Goal: Transaction & Acquisition: Purchase product/service

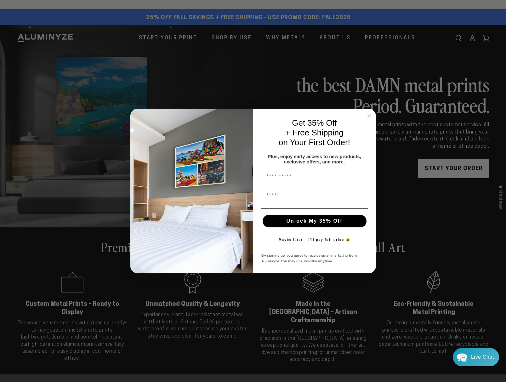
click at [366, 111] on div "Close dialog Get 35% Off + Free Shipping on Your First Order! Plus, enjoy early…" at bounding box center [253, 191] width 246 height 165
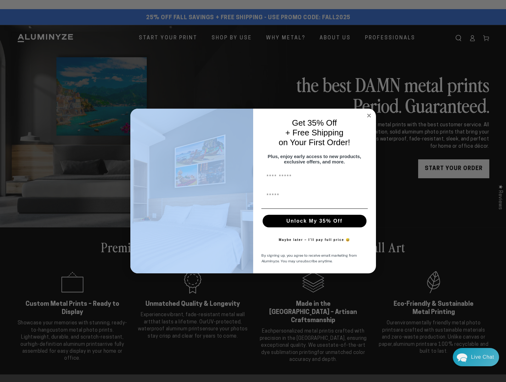
click at [368, 114] on icon "Close dialog" at bounding box center [369, 115] width 3 height 3
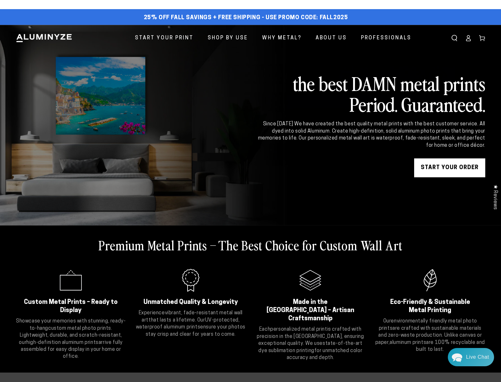
click at [430, 172] on link "START YOUR Order" at bounding box center [450, 167] width 71 height 19
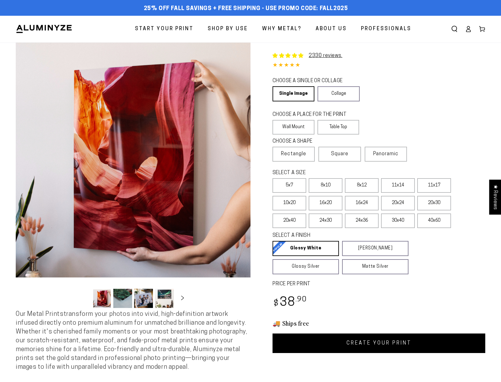
select select "**********"
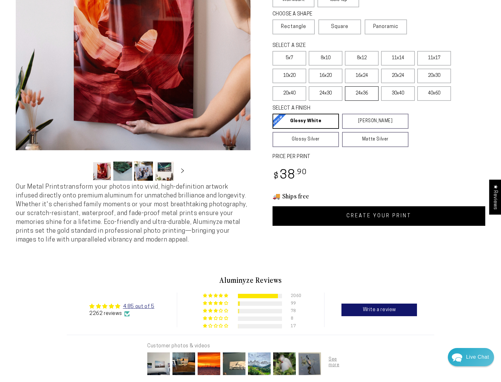
scroll to position [132, 0]
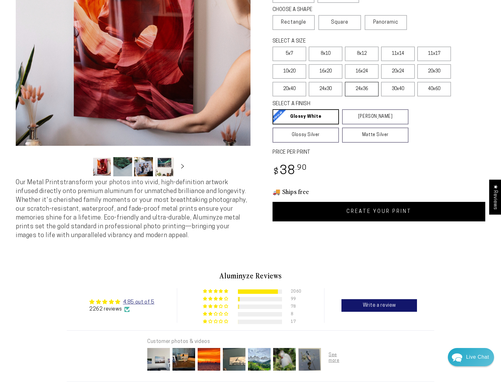
click at [372, 96] on label "24x36" at bounding box center [362, 89] width 34 height 14
click at [444, 79] on label "20x30" at bounding box center [435, 71] width 34 height 14
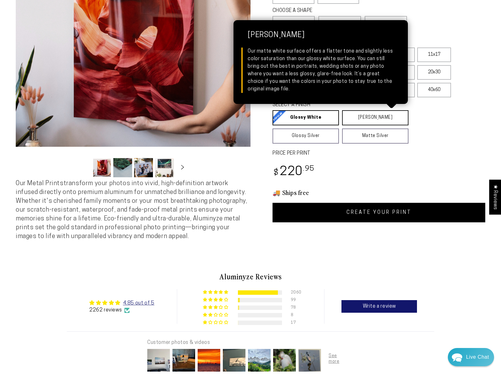
scroll to position [132, 0]
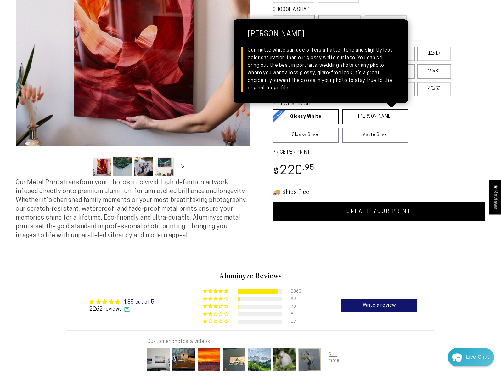
click at [383, 124] on link "[PERSON_NAME] Matte White Our matte white surface offers a flatter tone and sli…" at bounding box center [375, 116] width 66 height 15
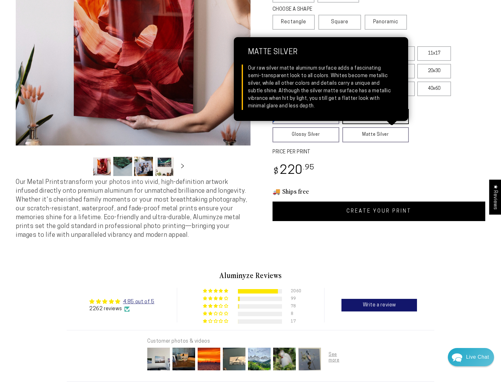
scroll to position [132, 0]
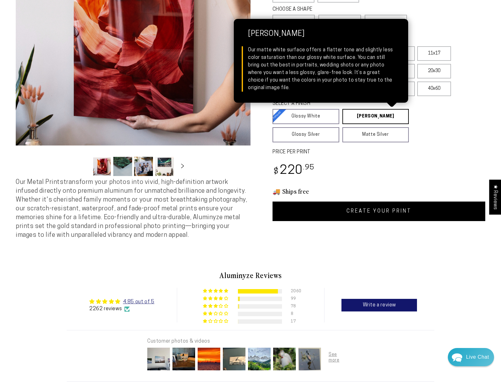
click at [382, 124] on link "[PERSON_NAME] Matte White Our matte white surface offers a flatter tone and sli…" at bounding box center [376, 116] width 67 height 15
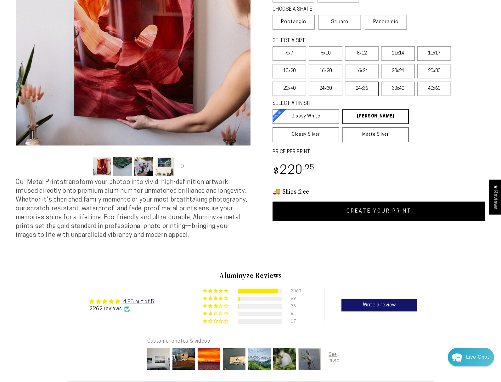
click at [378, 96] on label "24x36" at bounding box center [362, 89] width 34 height 14
click at [431, 221] on link "CREATE YOUR PRINT" at bounding box center [379, 212] width 213 height 20
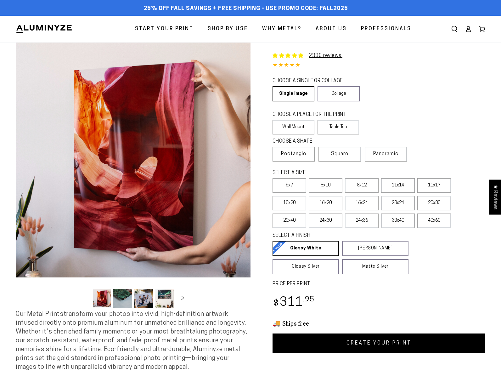
select select "**********"
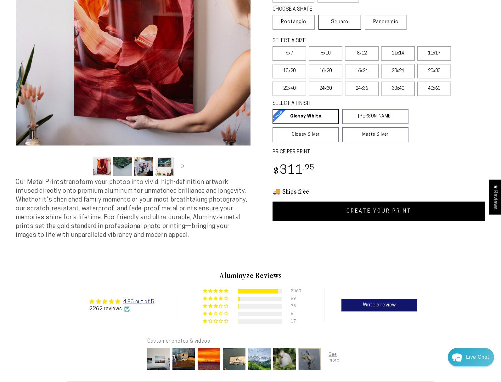
click at [349, 26] on span "Square" at bounding box center [339, 22] width 17 height 8
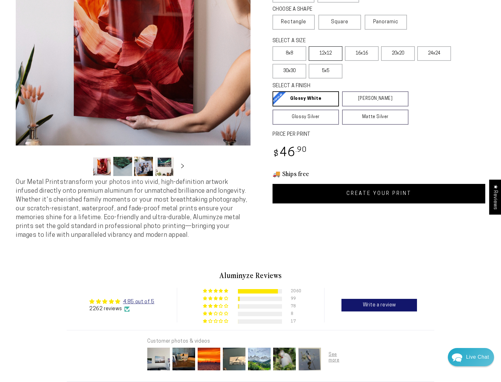
click at [337, 61] on label "12x12" at bounding box center [326, 53] width 34 height 14
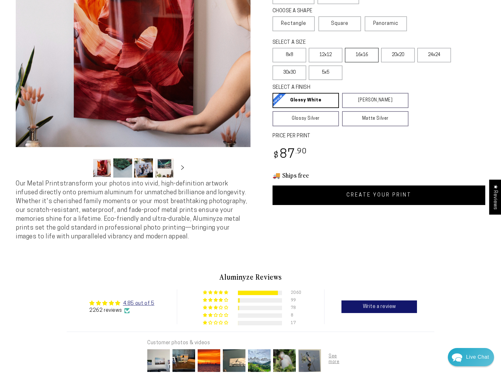
click at [369, 62] on label "16x16" at bounding box center [362, 55] width 34 height 14
click at [412, 62] on label "20x20" at bounding box center [398, 55] width 34 height 14
click at [442, 62] on label "24x24" at bounding box center [435, 55] width 34 height 14
click at [302, 80] on label "30x30" at bounding box center [290, 73] width 34 height 14
